Goal: Information Seeking & Learning: Understand process/instructions

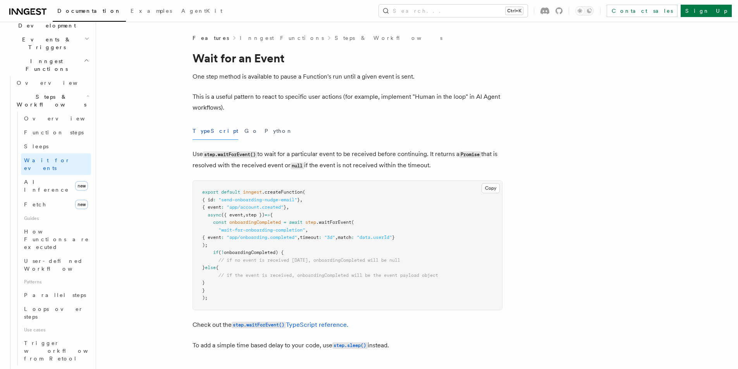
scroll to position [233, 0]
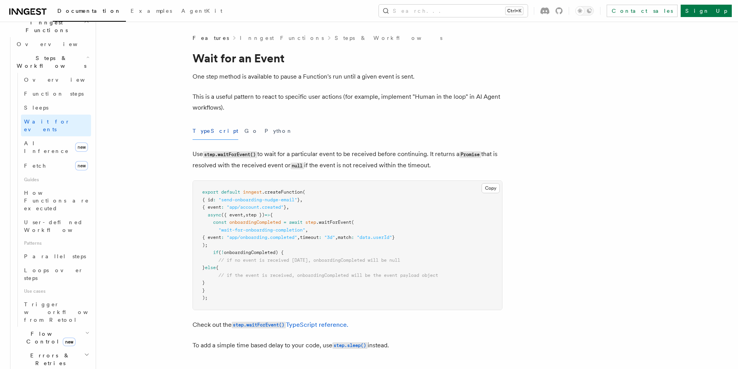
click at [85, 330] on icon "button" at bounding box center [87, 333] width 4 height 6
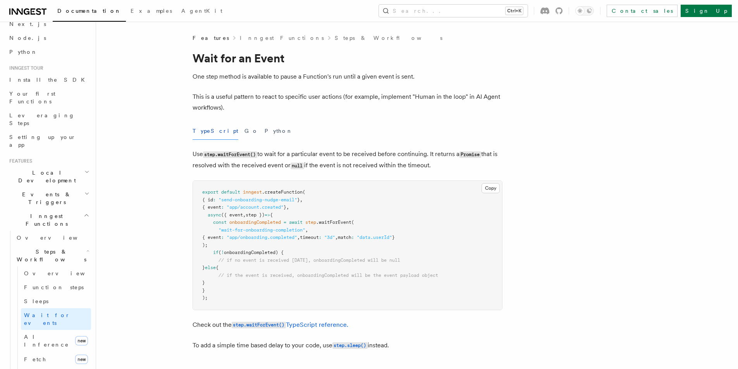
scroll to position [0, 0]
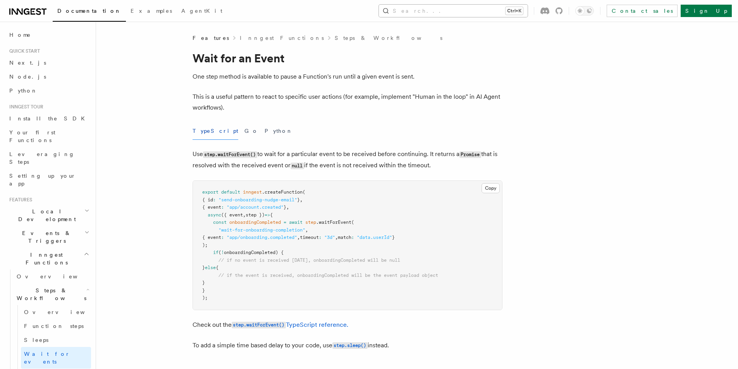
click at [474, 9] on button "Search... Ctrl+K" at bounding box center [453, 11] width 149 height 12
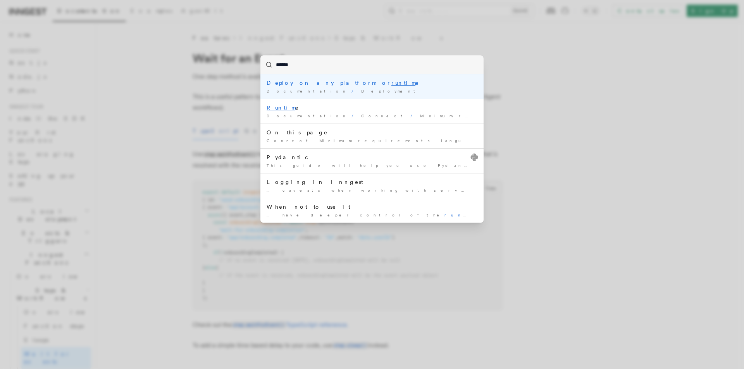
type input "*******"
click at [317, 84] on div "Deploy on any platform or runtime" at bounding box center [372, 83] width 211 height 8
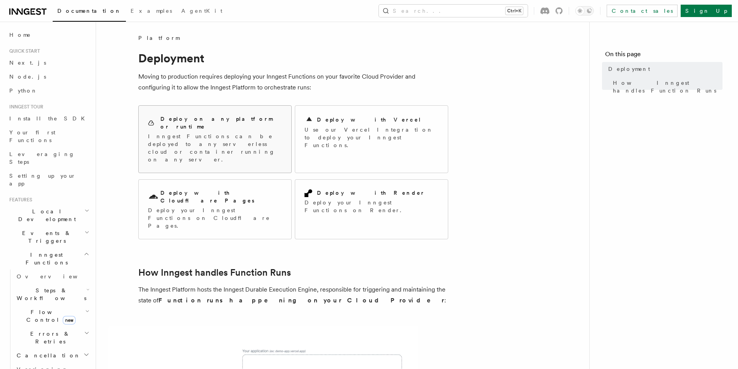
click at [207, 117] on h2 "Deploy on any platform or runtime" at bounding box center [221, 123] width 122 height 16
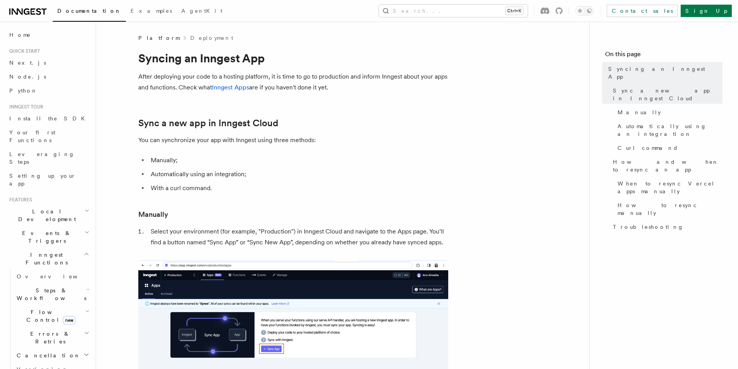
click at [459, 18] on div "Documentation Examples AgentKit Search... Ctrl+K Contact sales Sign Up" at bounding box center [369, 11] width 738 height 22
click at [461, 14] on button "Search... Ctrl+K" at bounding box center [453, 11] width 149 height 12
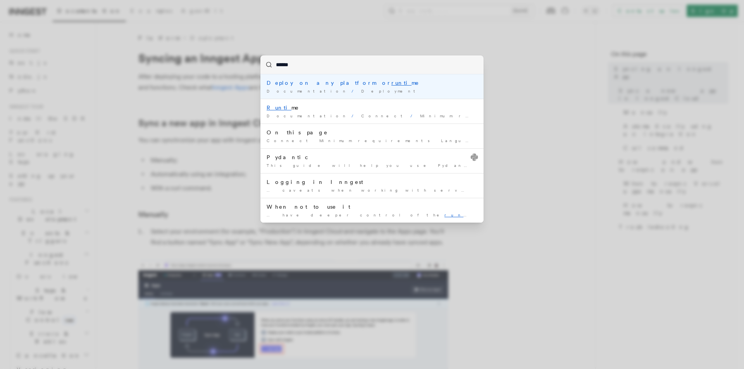
type input "*******"
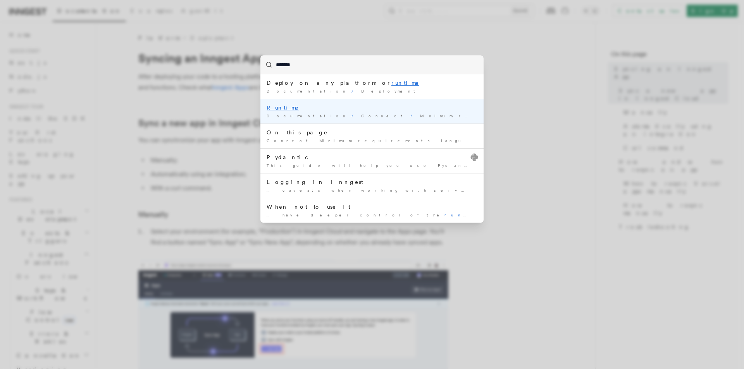
click at [378, 112] on li "Runtime Documentation / Connect / Minimum requirements /" at bounding box center [372, 111] width 223 height 25
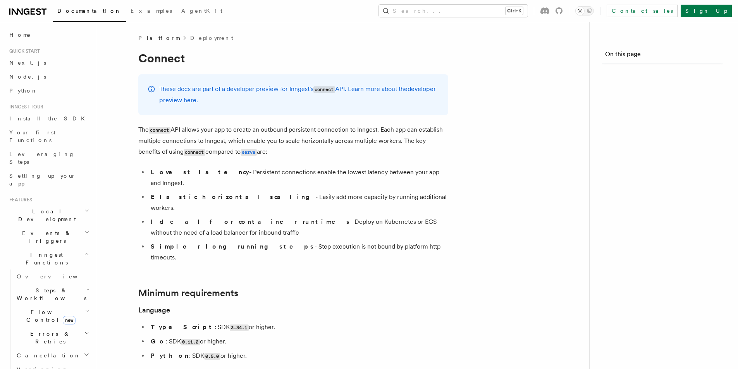
scroll to position [382, 0]
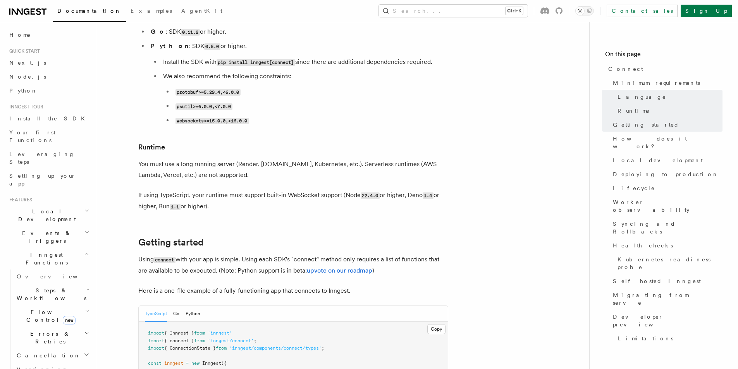
scroll to position [349, 0]
